Goal: Transaction & Acquisition: Purchase product/service

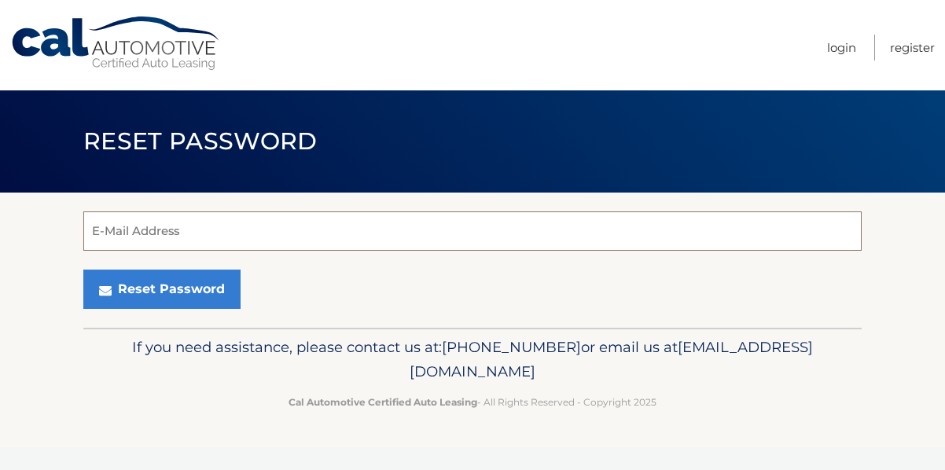
click at [116, 233] on input "E-Mail Address" at bounding box center [472, 230] width 778 height 39
type input "vinmc60@yahoo.com"
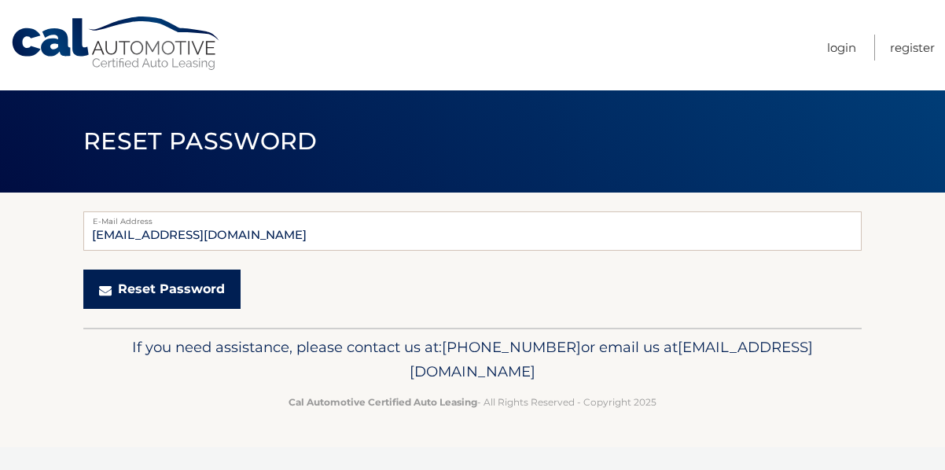
click at [112, 299] on button "Reset Password" at bounding box center [161, 289] width 157 height 39
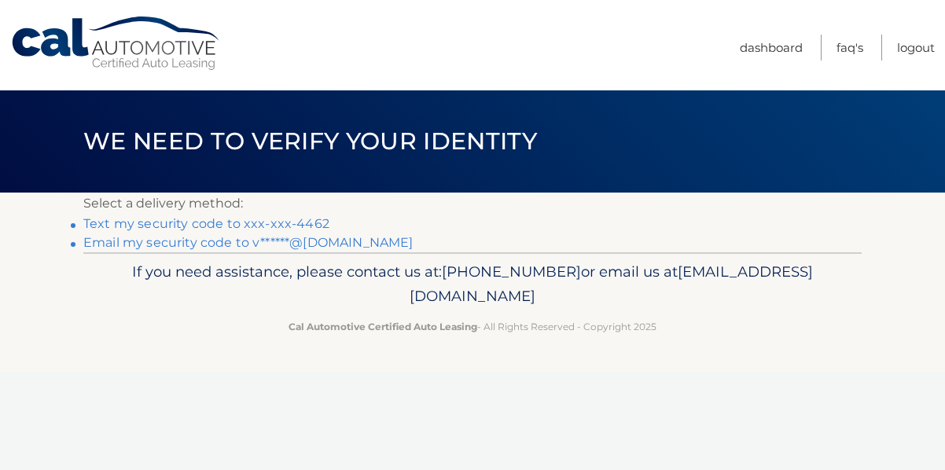
click at [178, 223] on link "Text my security code to xxx-xxx-4462" at bounding box center [206, 223] width 246 height 15
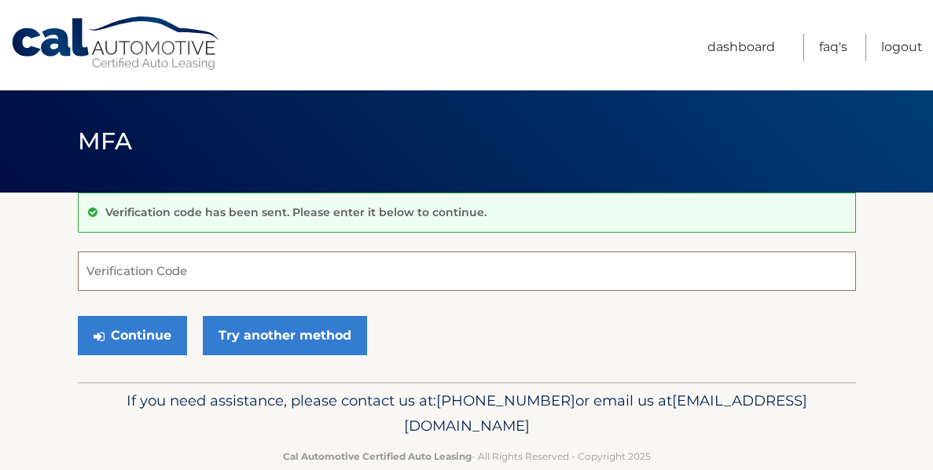
click at [124, 270] on input "Verification Code" at bounding box center [467, 271] width 778 height 39
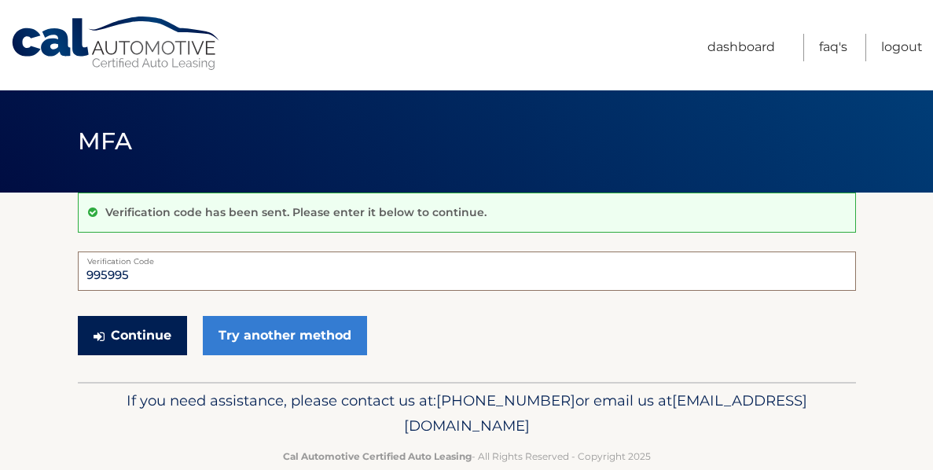
type input "995995"
click at [108, 342] on button "Continue" at bounding box center [132, 335] width 109 height 39
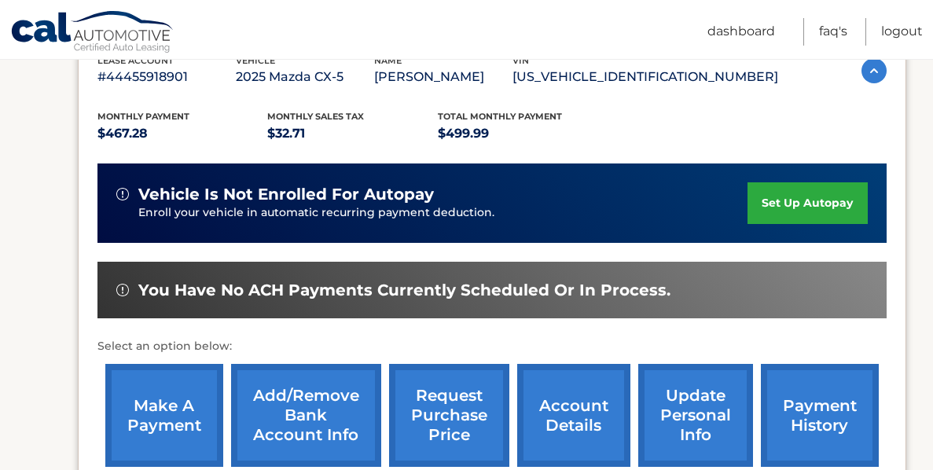
scroll to position [295, 0]
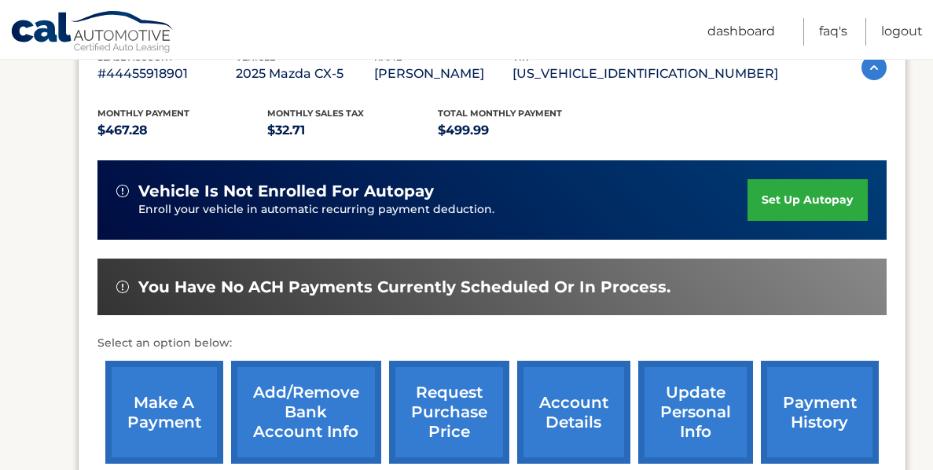
click at [163, 415] on link "make a payment" at bounding box center [164, 412] width 118 height 103
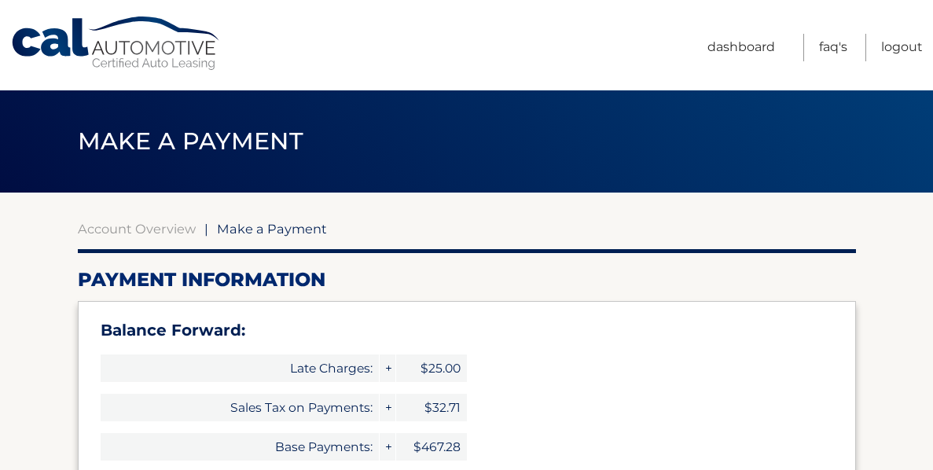
select select "MjQ0M2FlNzctMGU1My00NGE0LWFiYWMtMDIzMTQ4ZmFiMGIw"
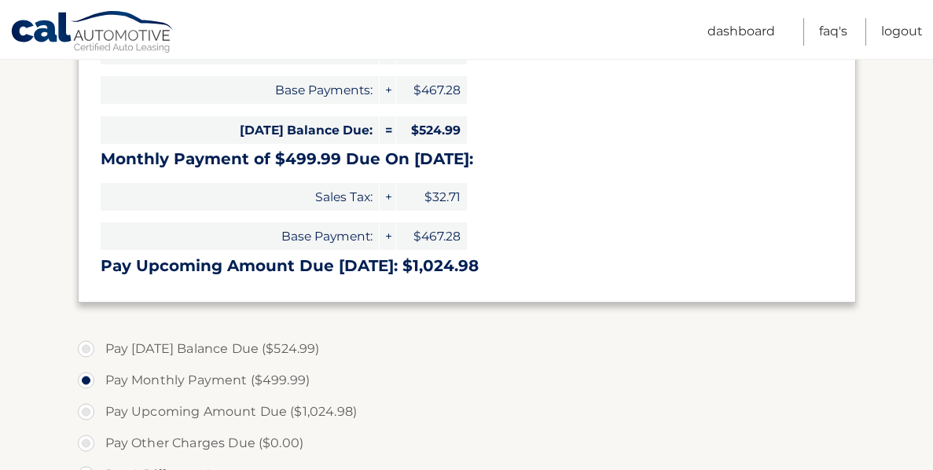
scroll to position [359, 0]
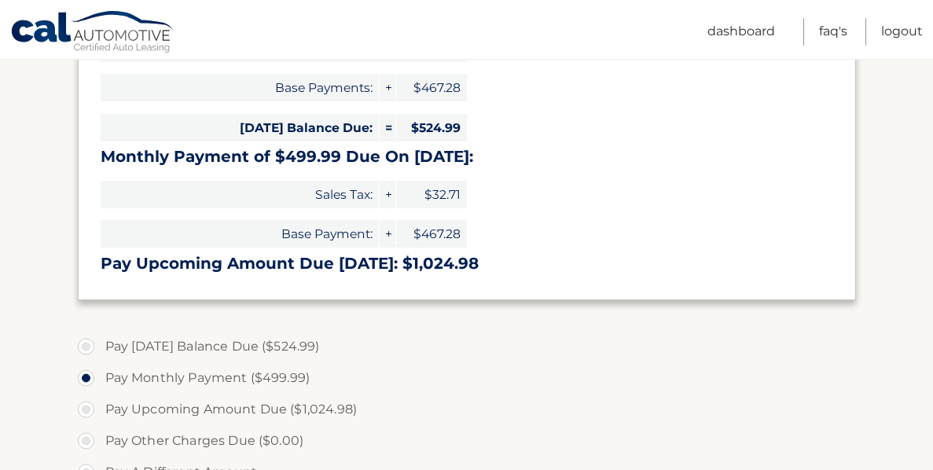
click at [90, 347] on label "Pay [DATE] Balance Due ($524.99)" at bounding box center [467, 346] width 778 height 31
click at [90, 347] on input "Pay [DATE] Balance Due ($524.99)" at bounding box center [92, 343] width 16 height 25
radio input "true"
type input "524.99"
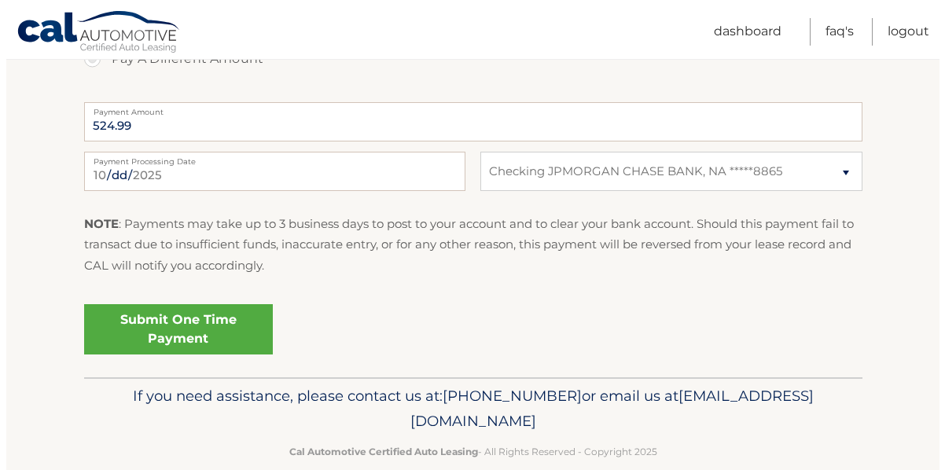
scroll to position [779, 0]
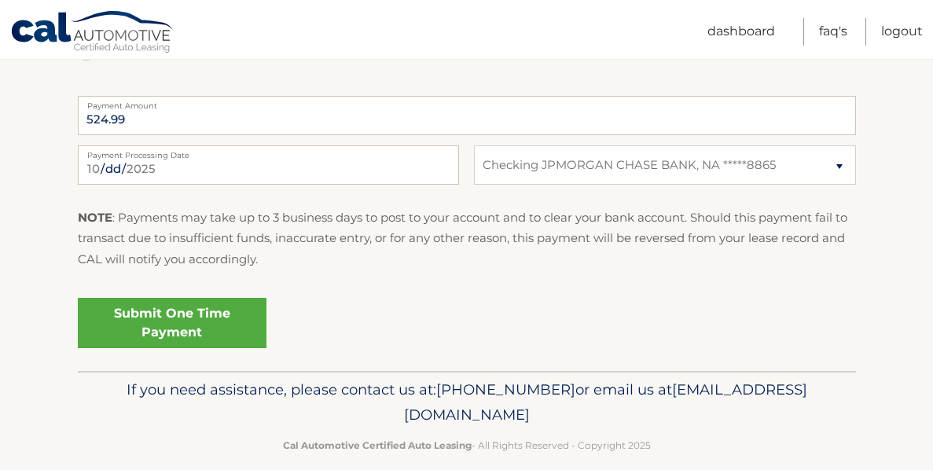
click at [182, 329] on link "Submit One Time Payment" at bounding box center [172, 323] width 189 height 50
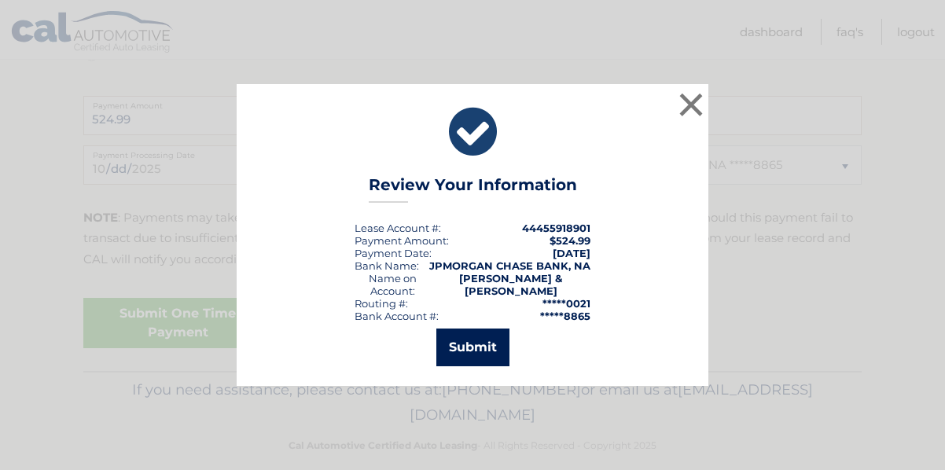
click at [472, 346] on button "Submit" at bounding box center [472, 348] width 73 height 38
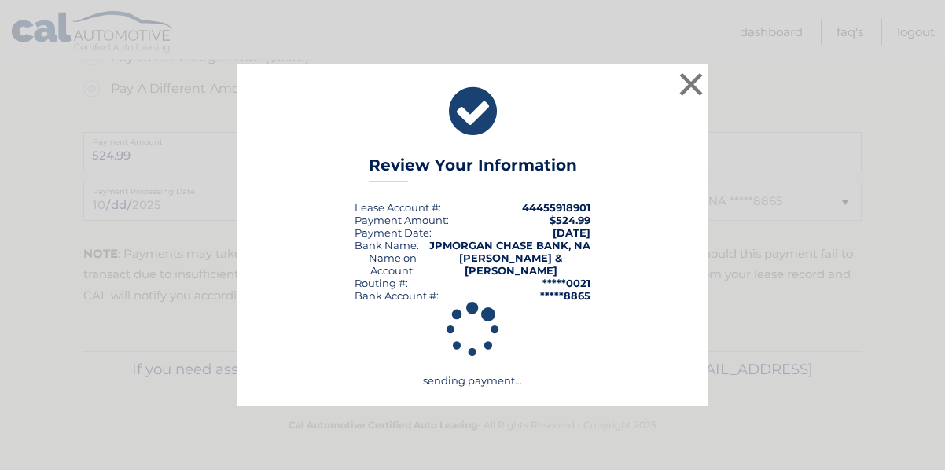
click at [472, 346] on icon at bounding box center [472, 330] width 435 height 79
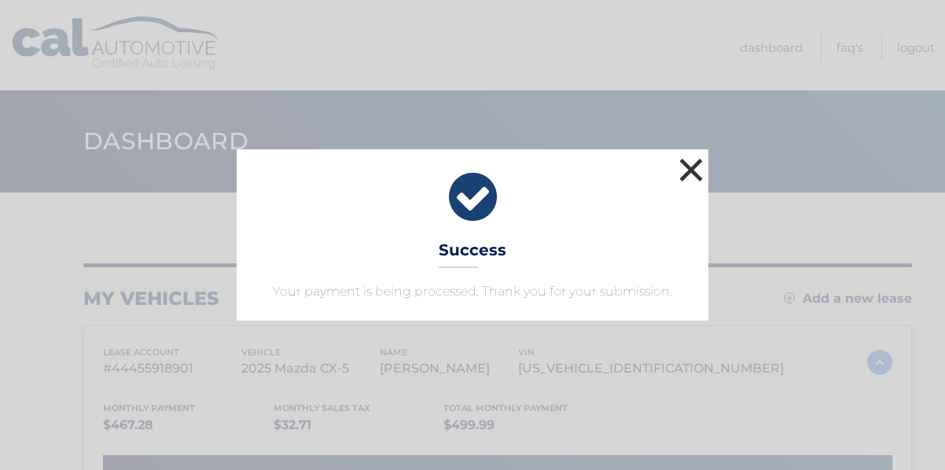
click at [688, 171] on button "×" at bounding box center [690, 169] width 31 height 31
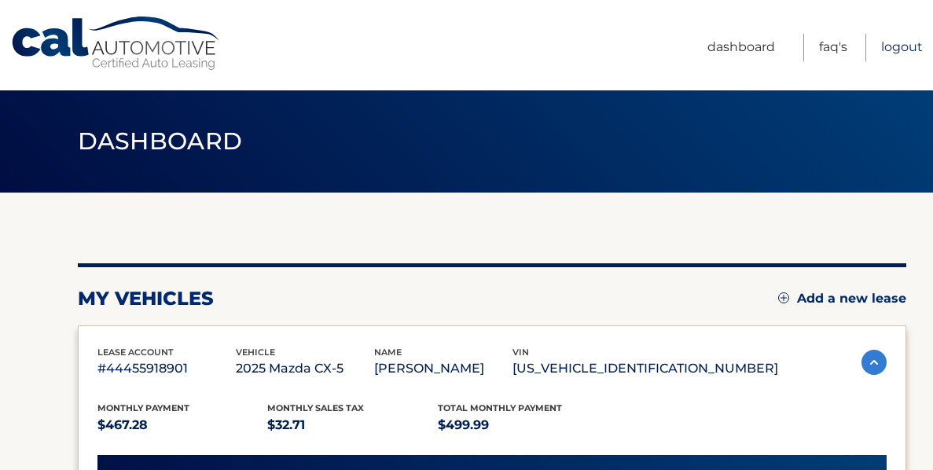
click at [905, 44] on link "Logout" at bounding box center [902, 48] width 42 height 28
